Goal: Information Seeking & Learning: Learn about a topic

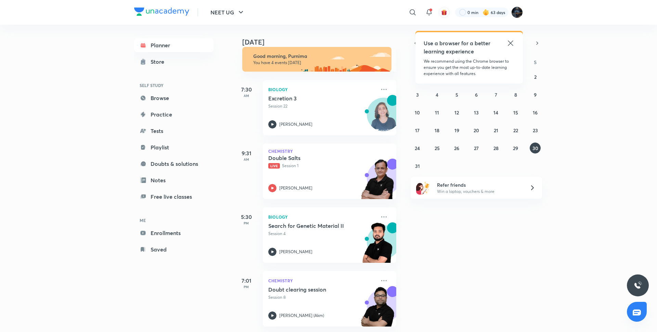
scroll to position [5, 0]
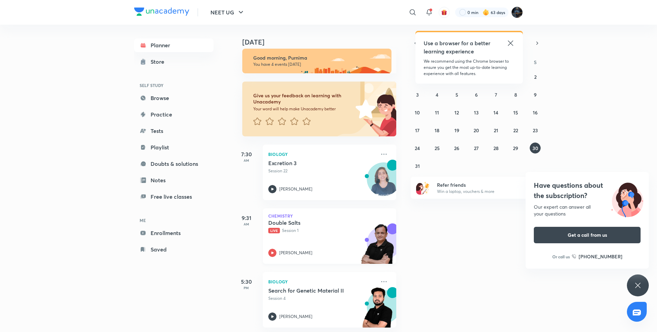
click at [274, 254] on icon at bounding box center [272, 252] width 8 height 8
click at [517, 143] on button "29" at bounding box center [515, 147] width 11 height 11
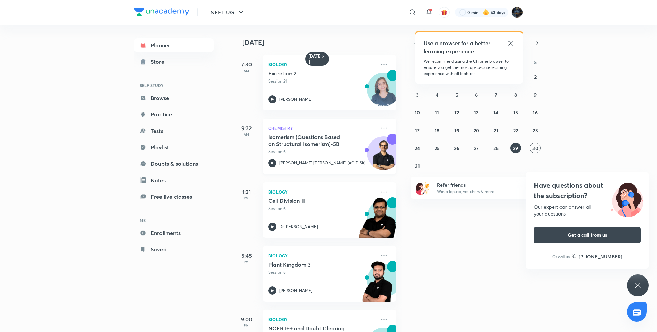
click at [272, 161] on icon at bounding box center [272, 163] width 8 height 8
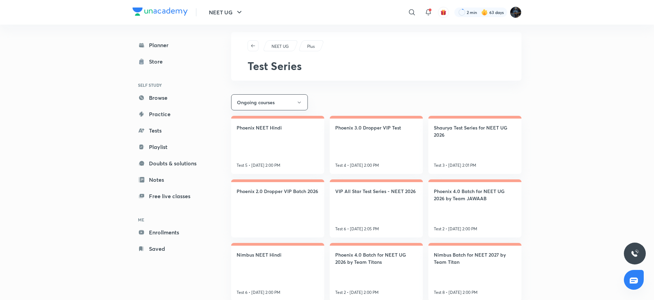
click at [653, 46] on html "NEET UG ​ 2 min 63 days Planner Store SELF STUDY Browse Practice Tests Playlist…" at bounding box center [327, 154] width 654 height 320
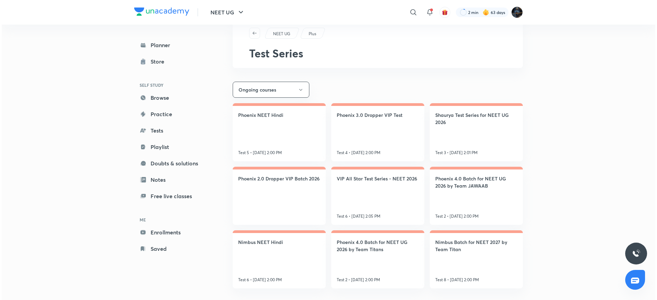
scroll to position [20, 0]
click at [294, 84] on button "Ongoing courses" at bounding box center [269, 89] width 77 height 16
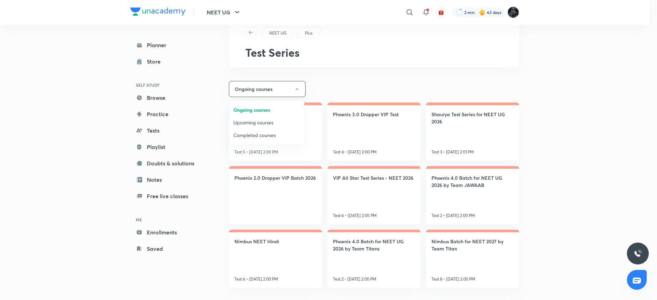
click at [271, 121] on span "Upcoming courses" at bounding box center [266, 122] width 66 height 7
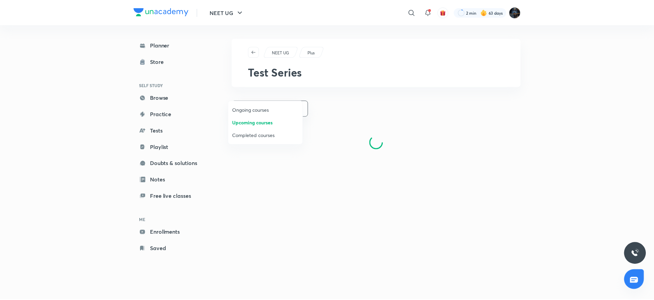
scroll to position [0, 0]
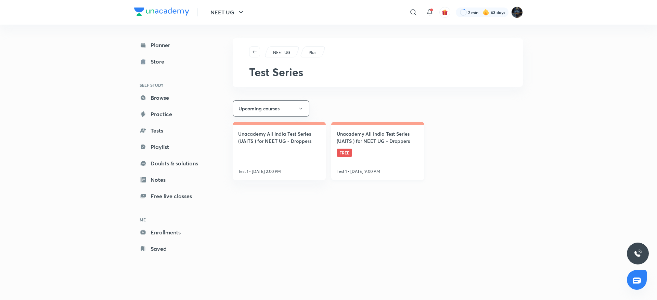
click at [355, 147] on link "Unacademy All India Test Series (UAITS ) for NEET UG - Droppers FREE Test 1 • A…" at bounding box center [377, 151] width 93 height 58
